Goal: Transaction & Acquisition: Purchase product/service

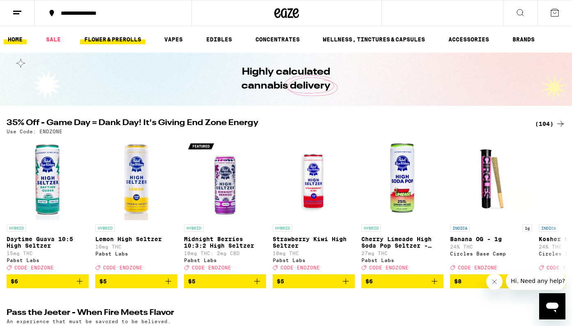
click at [103, 37] on link "FLOWER & PREROLLS" at bounding box center [112, 39] width 65 height 10
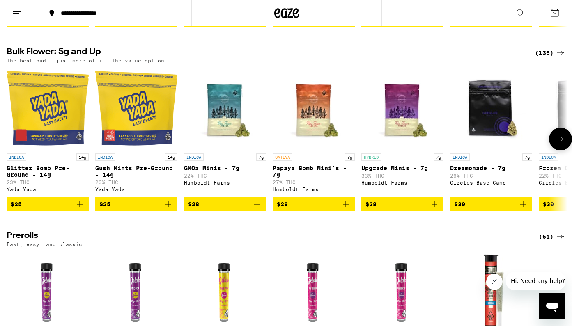
scroll to position [250, 0]
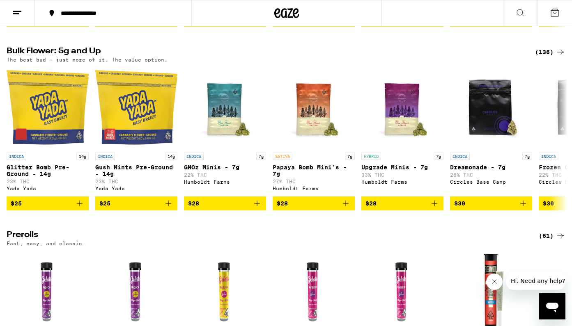
click at [540, 56] on div "(136)" at bounding box center [550, 52] width 30 height 10
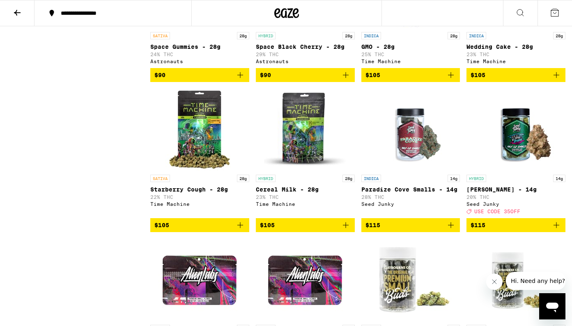
scroll to position [3418, 0]
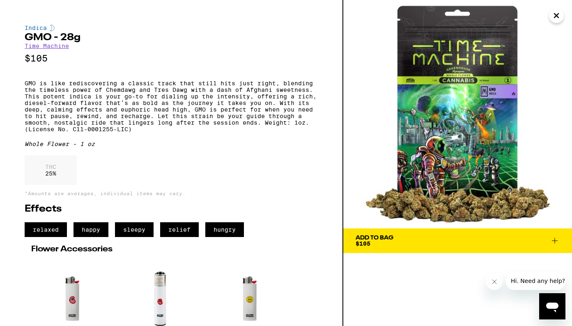
click at [380, 241] on div "Add To Bag $105" at bounding box center [375, 240] width 38 height 11
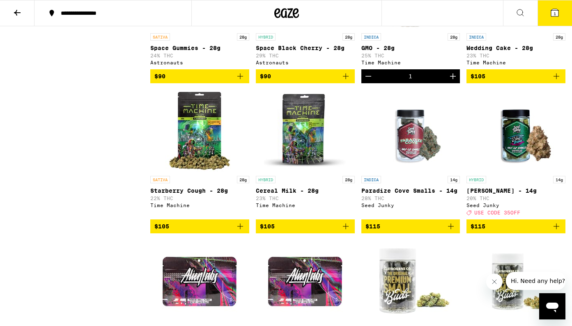
click at [554, 12] on span "1" at bounding box center [555, 13] width 2 height 5
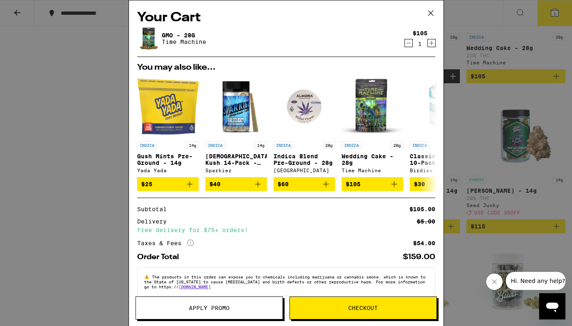
click at [434, 12] on icon at bounding box center [431, 13] width 12 height 12
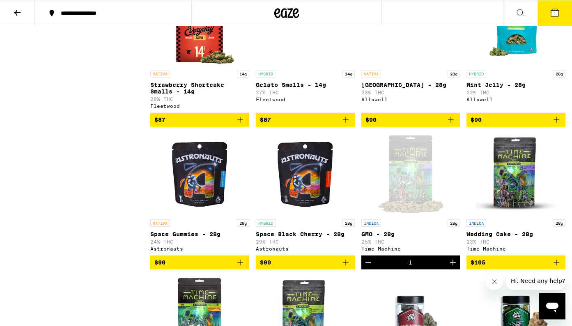
scroll to position [3223, 0]
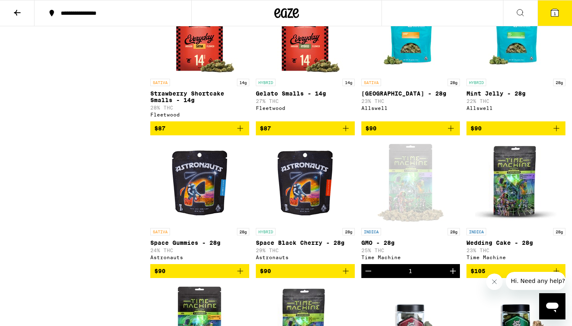
click at [554, 7] on button "1" at bounding box center [555, 12] width 34 height 25
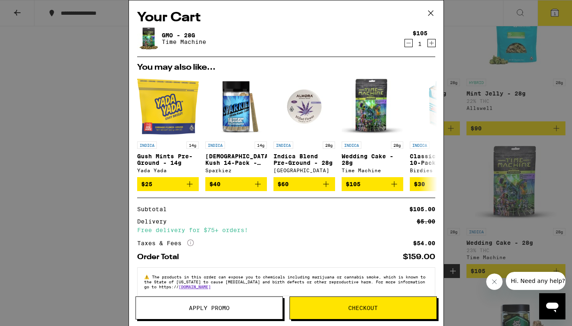
click at [326, 311] on button "Checkout" at bounding box center [363, 308] width 147 height 23
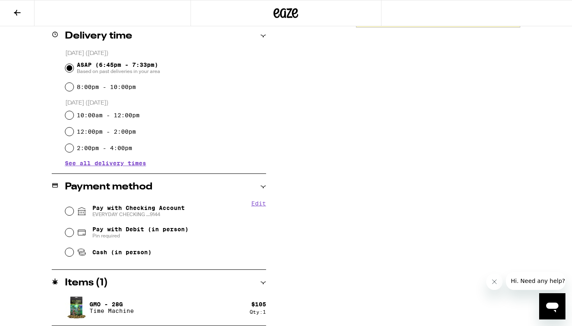
scroll to position [206, 0]
click at [152, 209] on span "Pay with Checking Account EVERYDAY CHECKING ...9144" at bounding box center [138, 211] width 92 height 13
click at [74, 209] on input "Pay with Checking Account EVERYDAY CHECKING ...9144" at bounding box center [69, 211] width 8 height 8
radio input "true"
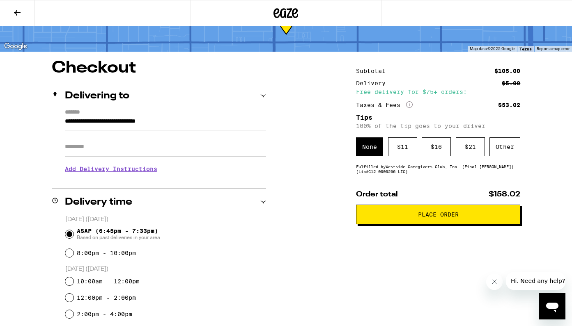
scroll to position [63, 0]
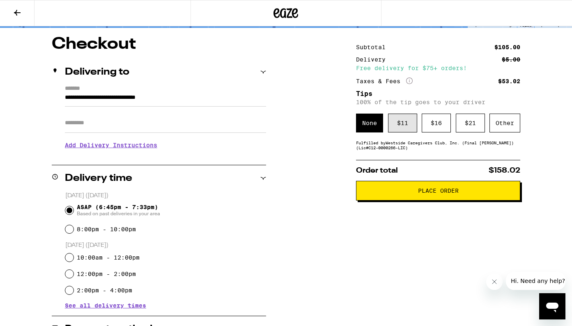
click at [398, 126] on div "$ 11" at bounding box center [402, 123] width 29 height 19
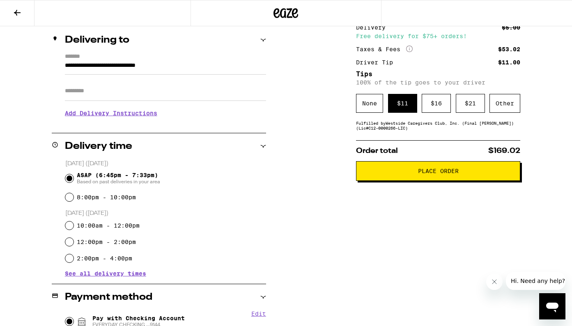
scroll to position [0, 0]
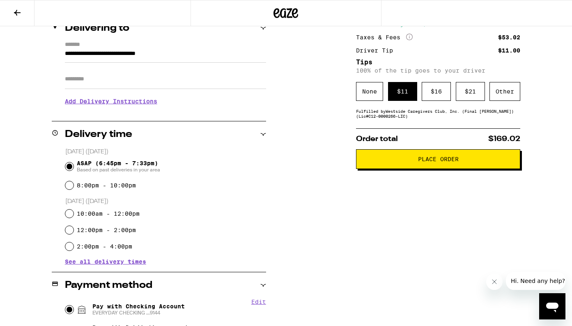
click at [367, 162] on span "Place Order" at bounding box center [438, 159] width 150 height 6
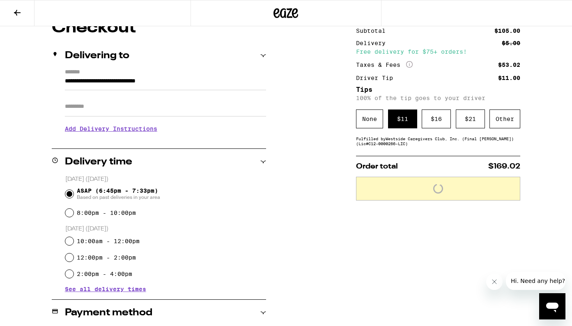
scroll to position [53, 0]
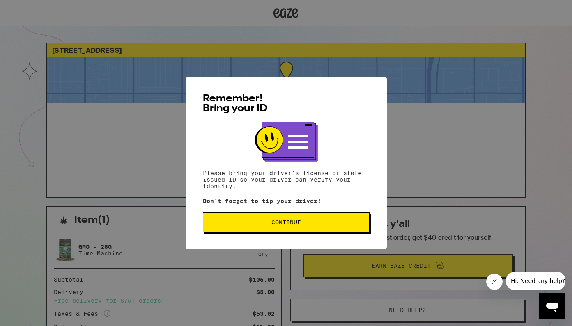
click at [297, 219] on button "Continue" at bounding box center [286, 223] width 167 height 20
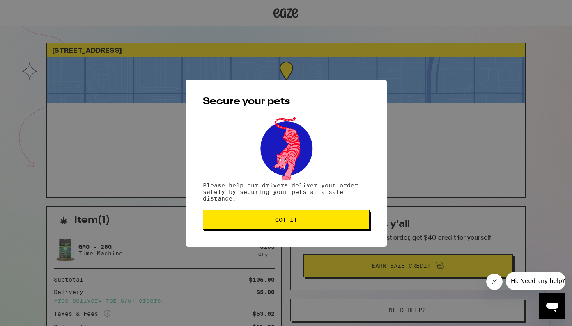
click at [286, 221] on span "Got it" at bounding box center [286, 220] width 22 height 6
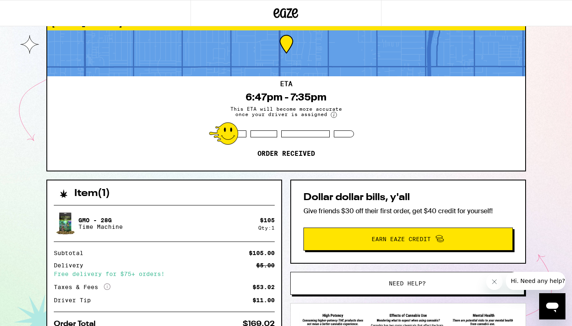
scroll to position [41, 0]
